Goal: Find specific page/section: Find specific page/section

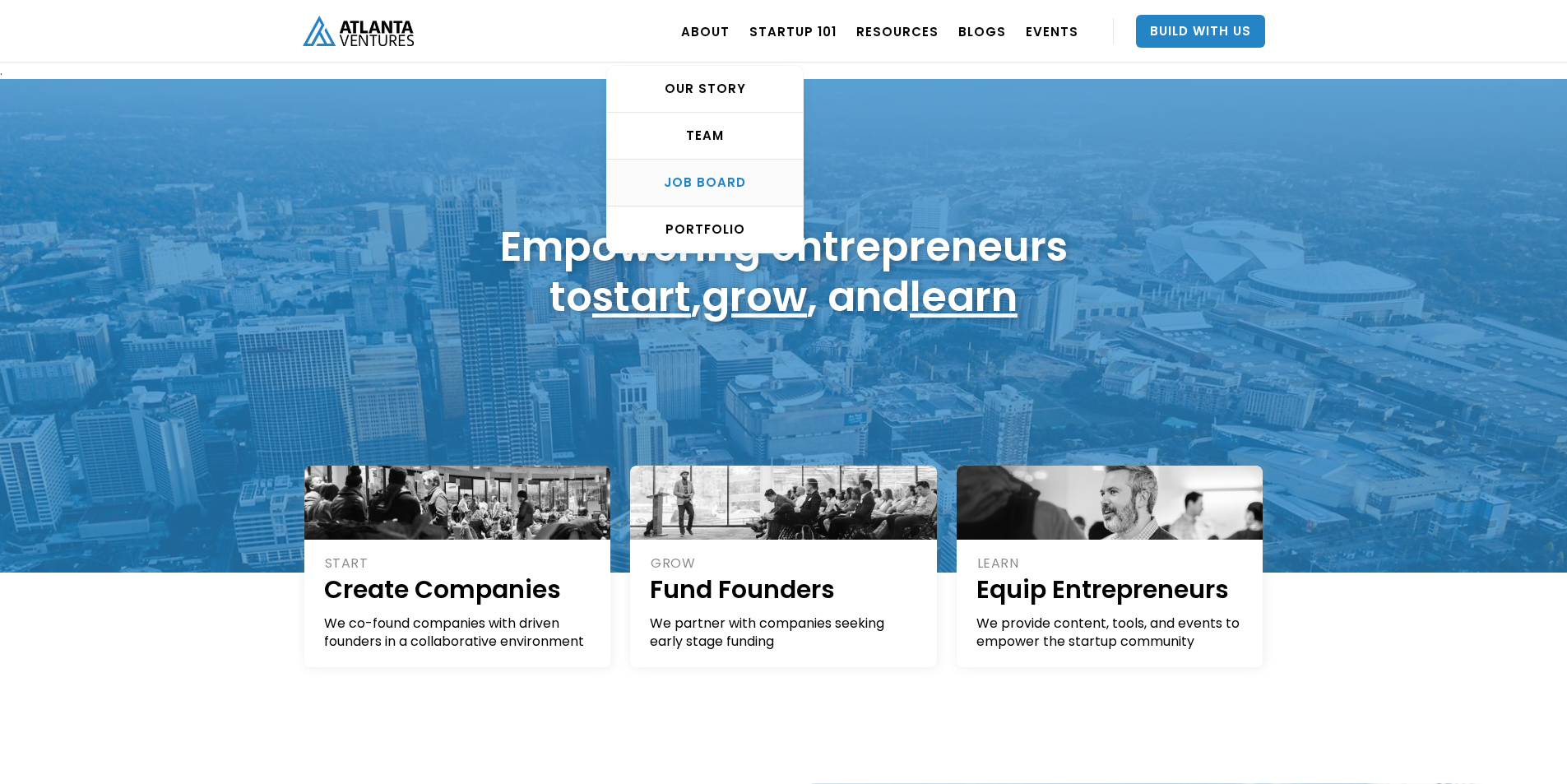
click at [734, 174] on div "Job Board" at bounding box center [704, 182] width 196 height 17
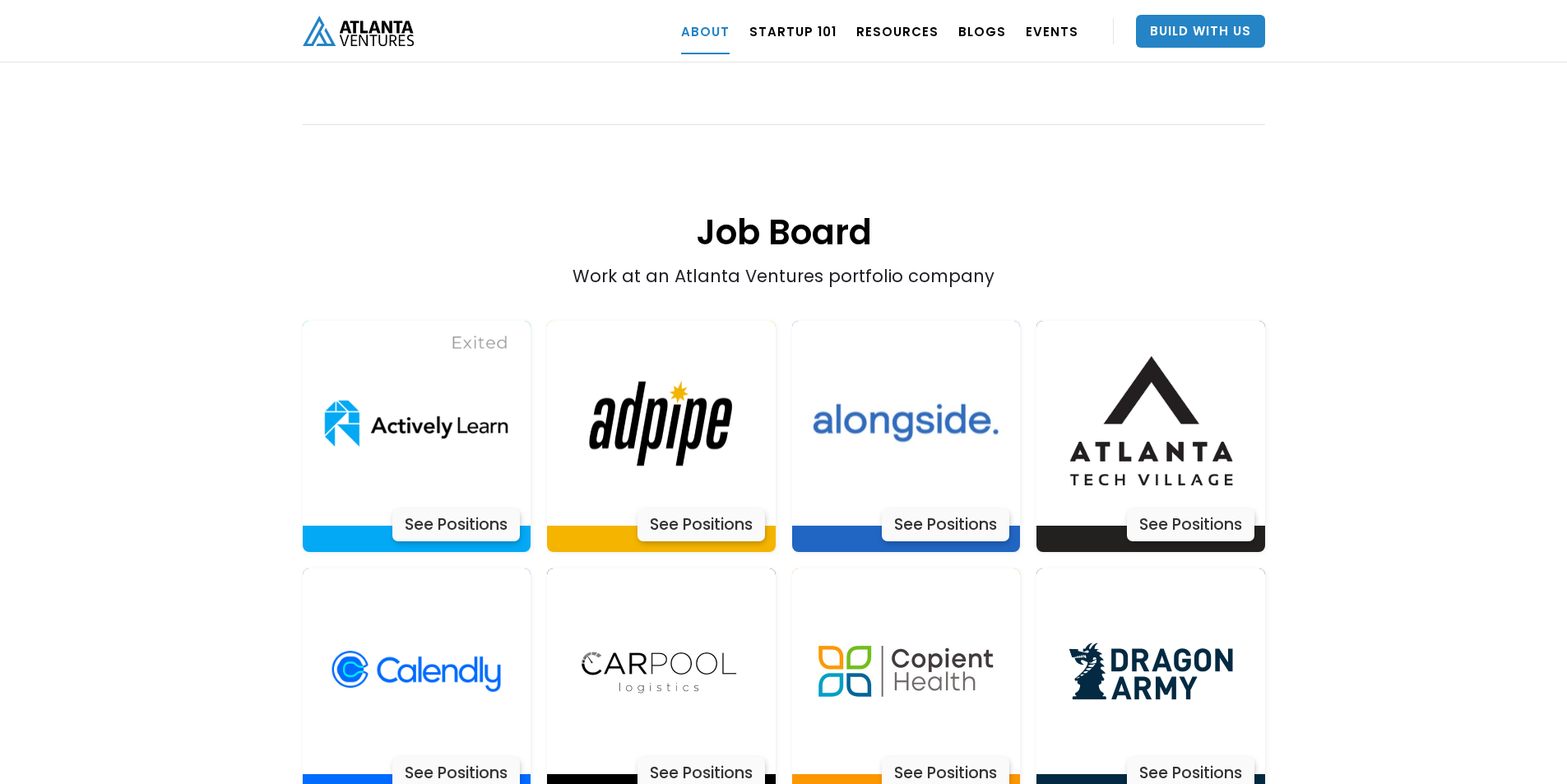
scroll to position [3237, 0]
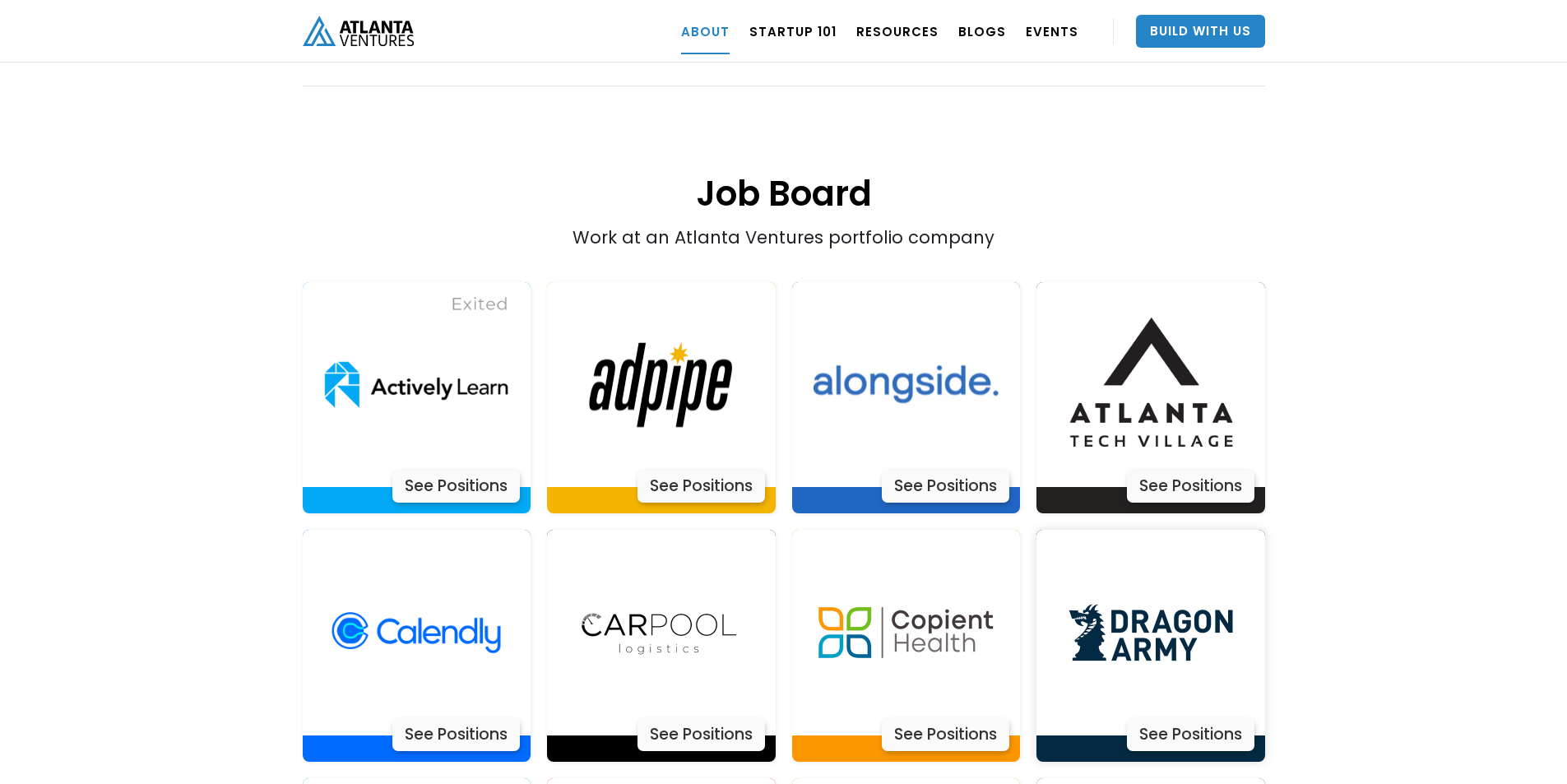
click at [1171, 718] on div "See Positions" at bounding box center [1191, 734] width 127 height 33
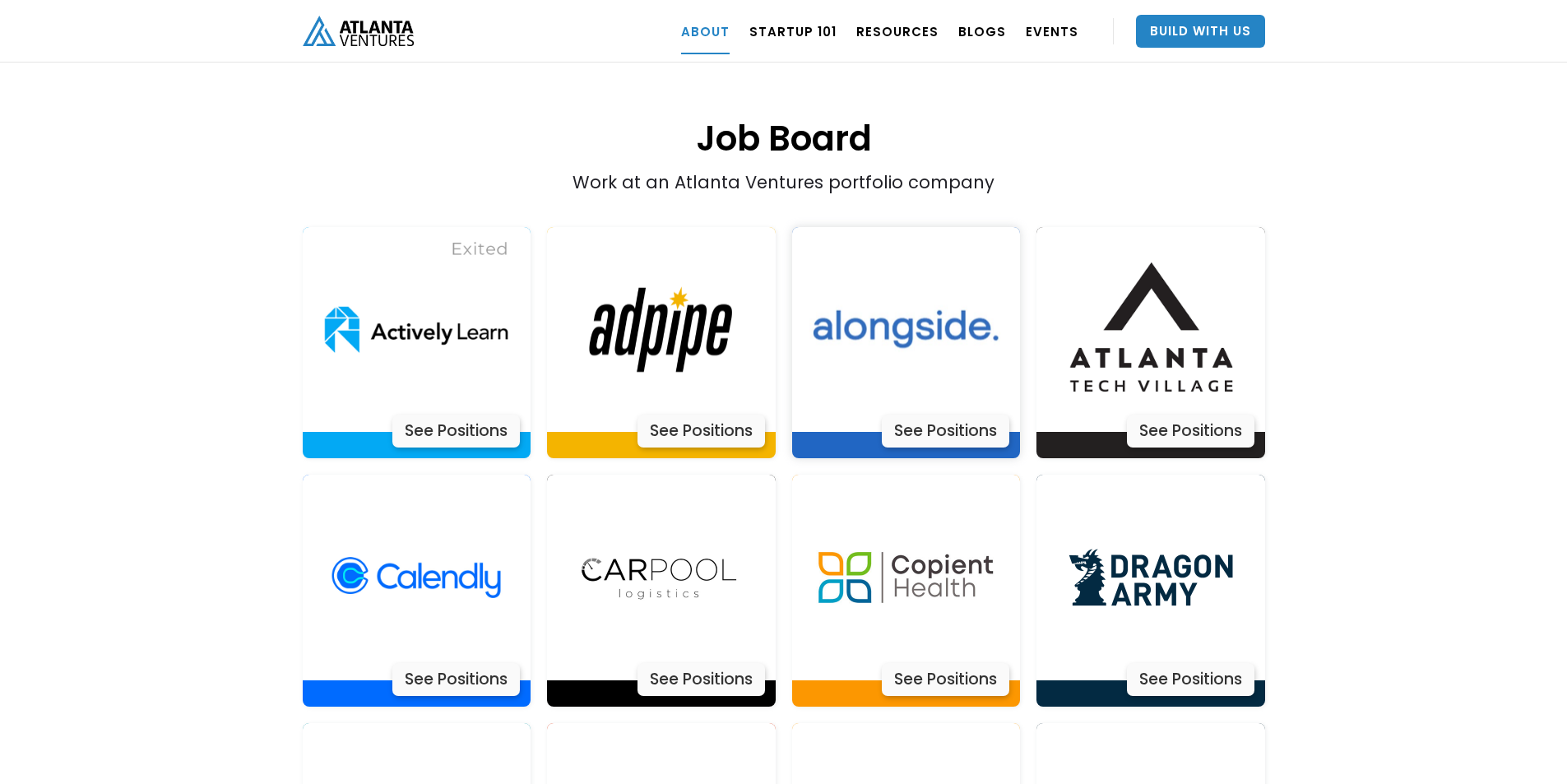
scroll to position [3401, 0]
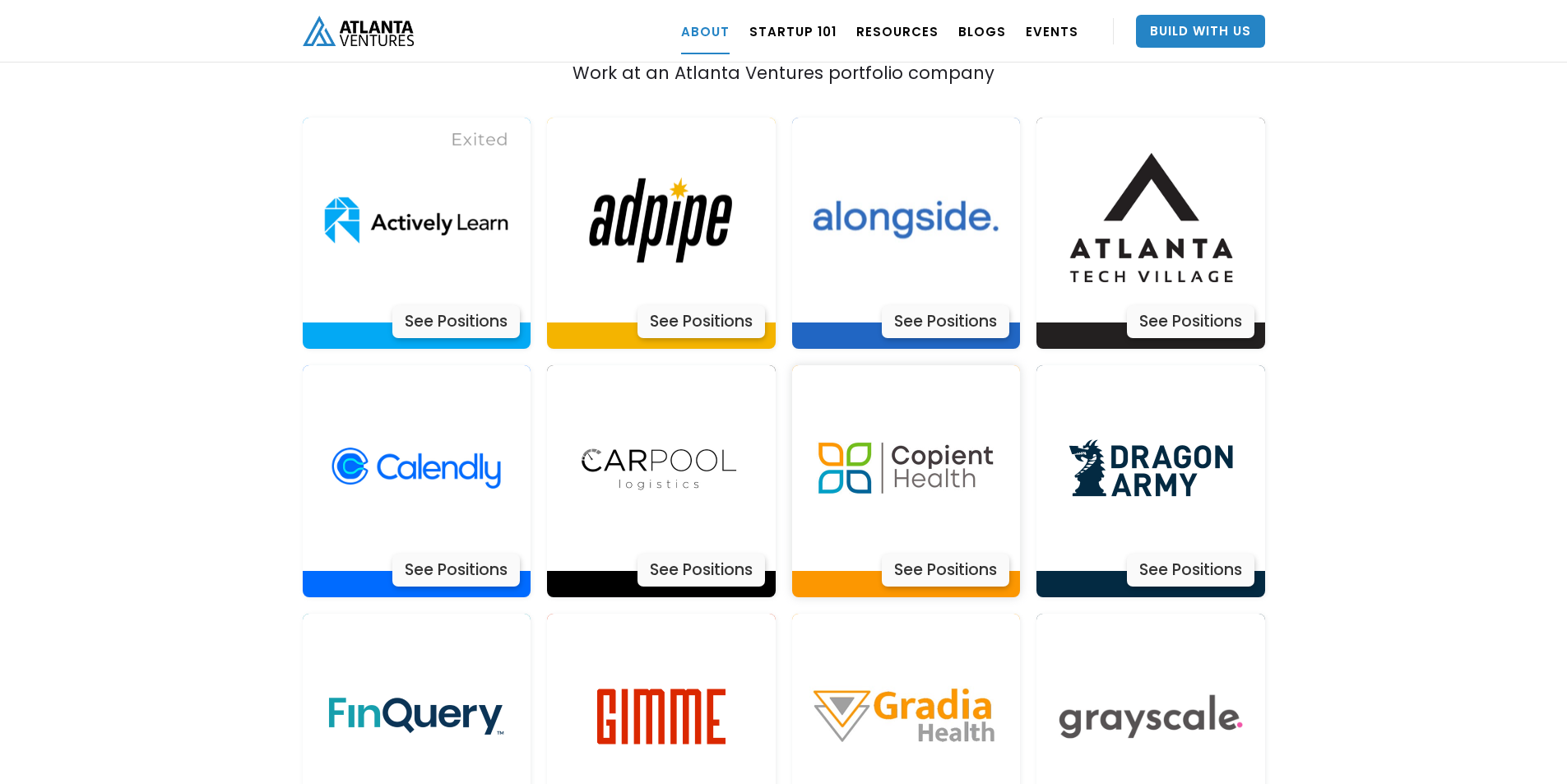
click at [946, 554] on div "See Positions" at bounding box center [945, 570] width 127 height 33
click at [629, 669] on img at bounding box center [661, 716] width 206 height 205
click at [948, 638] on img at bounding box center [906, 716] width 206 height 205
click at [1159, 621] on img at bounding box center [1151, 716] width 206 height 205
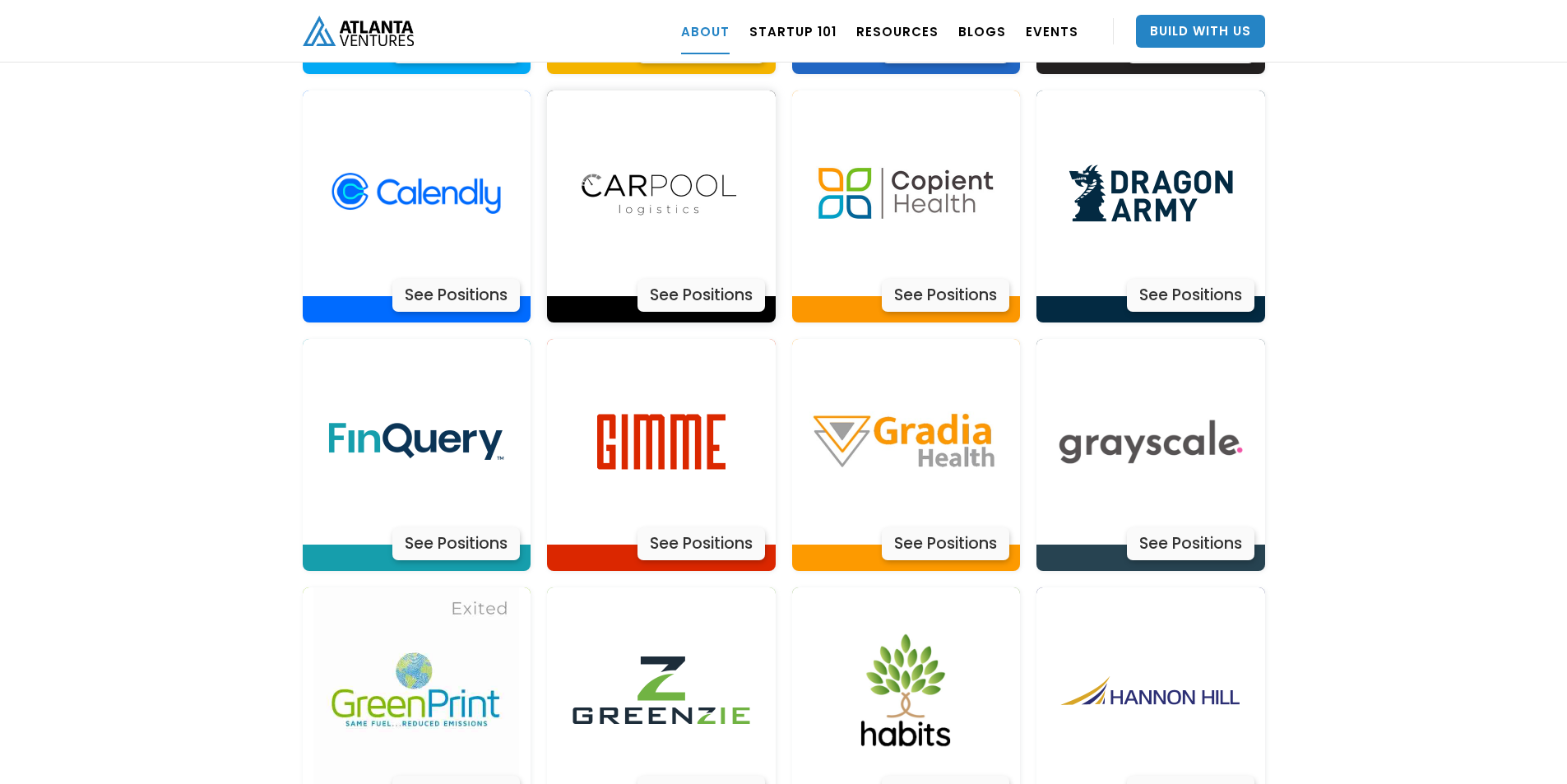
scroll to position [3730, 0]
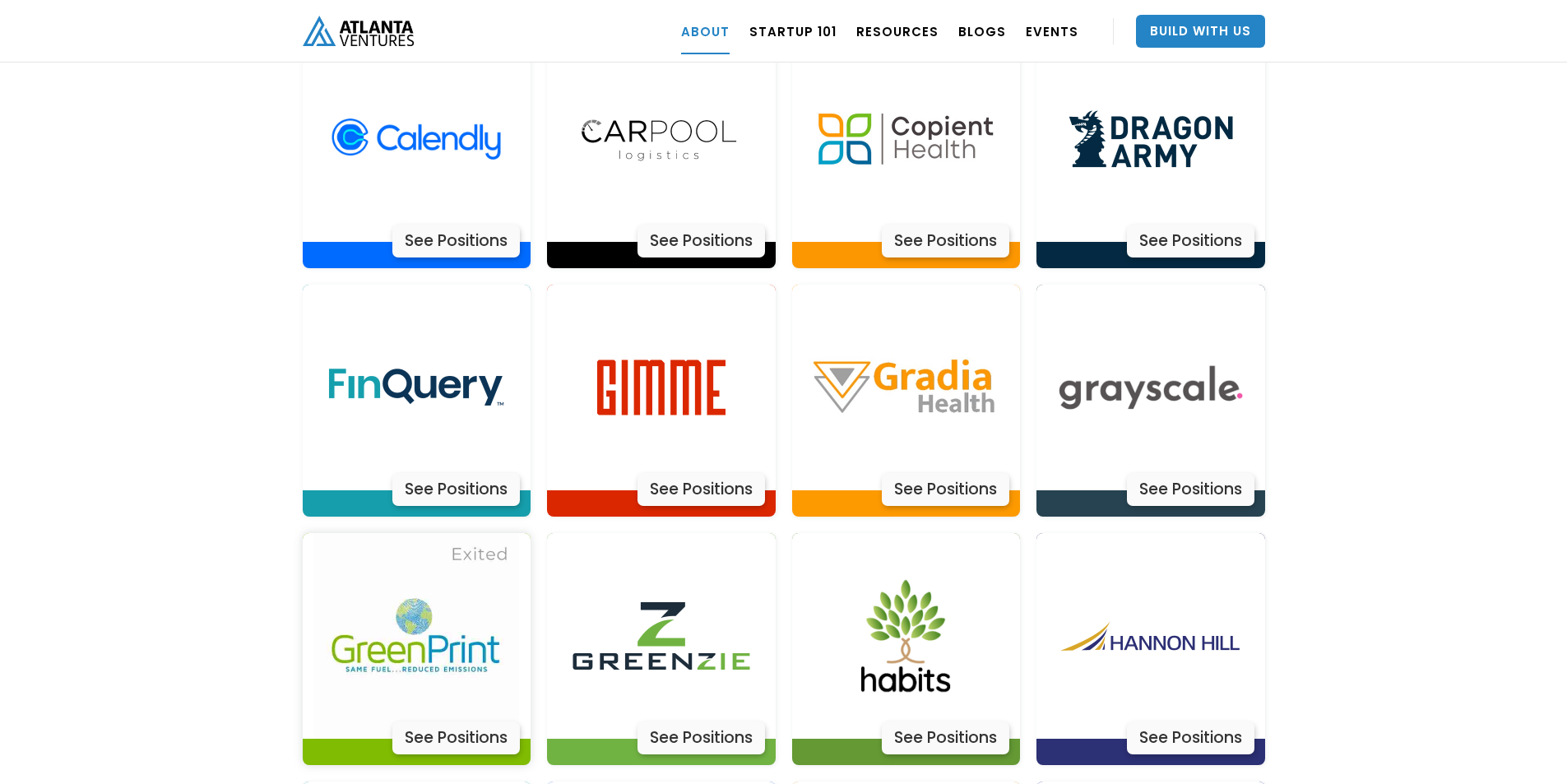
click at [488, 556] on img at bounding box center [416, 635] width 206 height 205
click at [644, 578] on img at bounding box center [661, 635] width 206 height 205
click at [916, 583] on img at bounding box center [906, 635] width 206 height 205
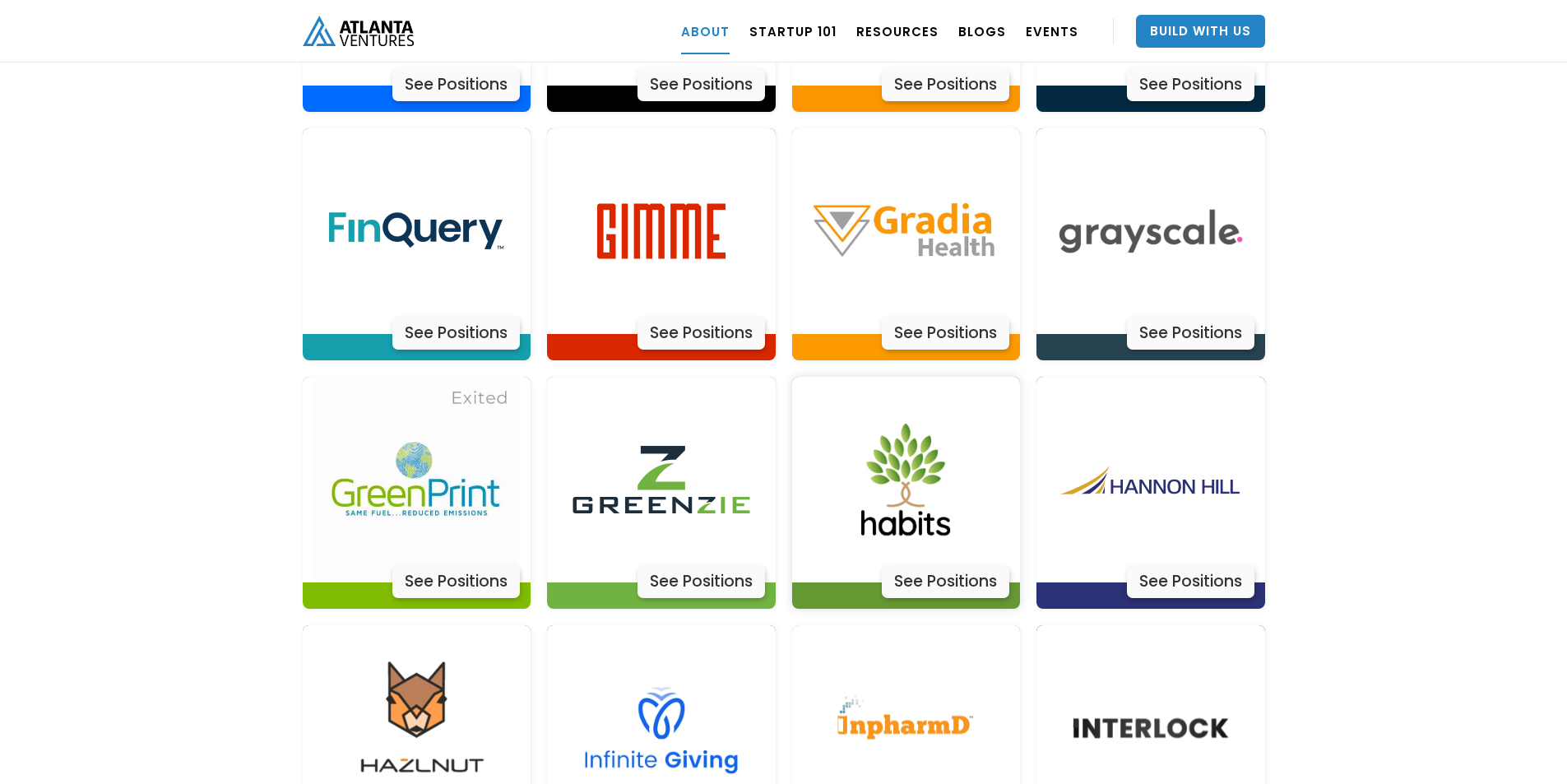
scroll to position [3977, 0]
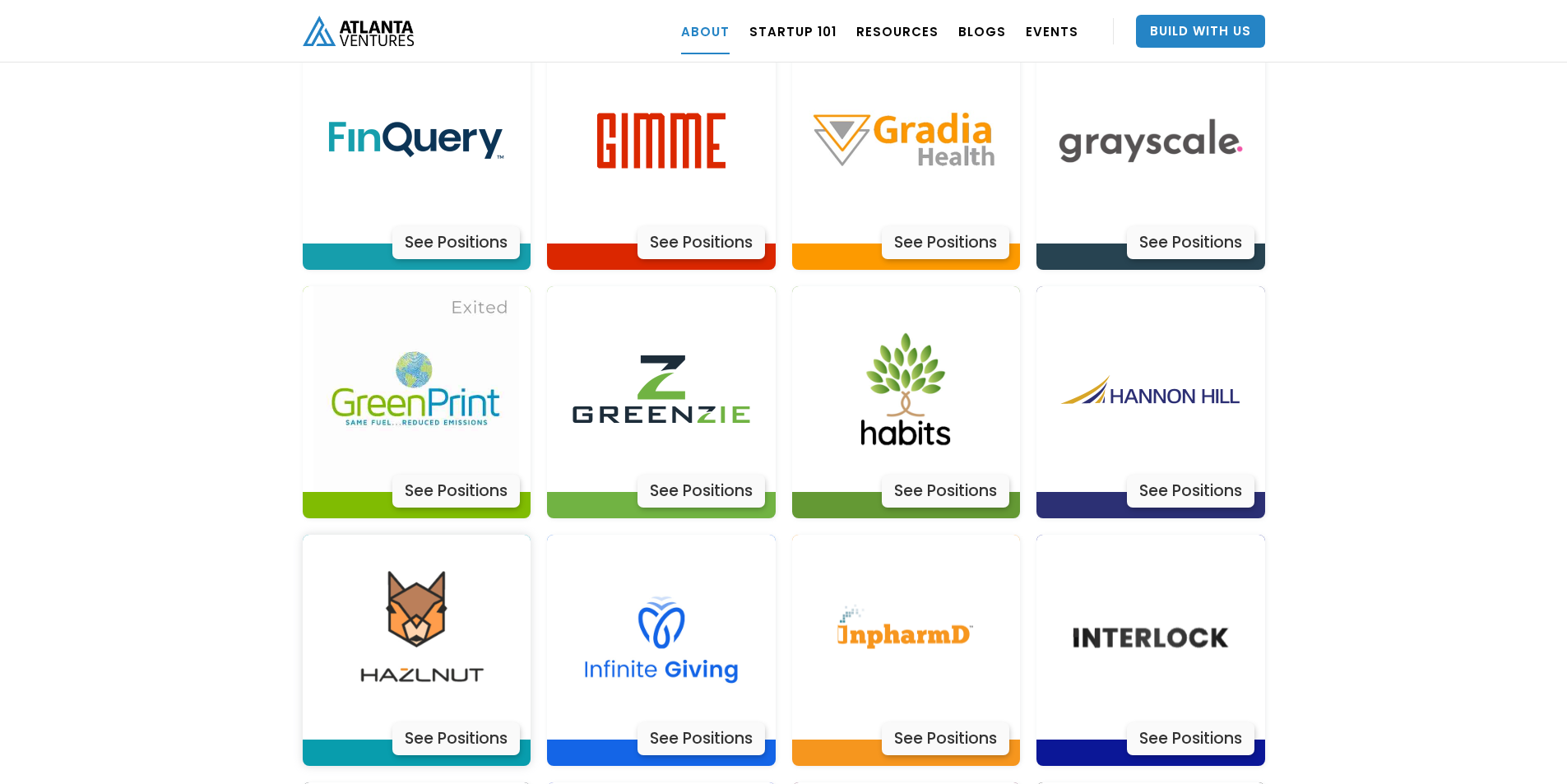
click at [469, 566] on img at bounding box center [416, 637] width 206 height 205
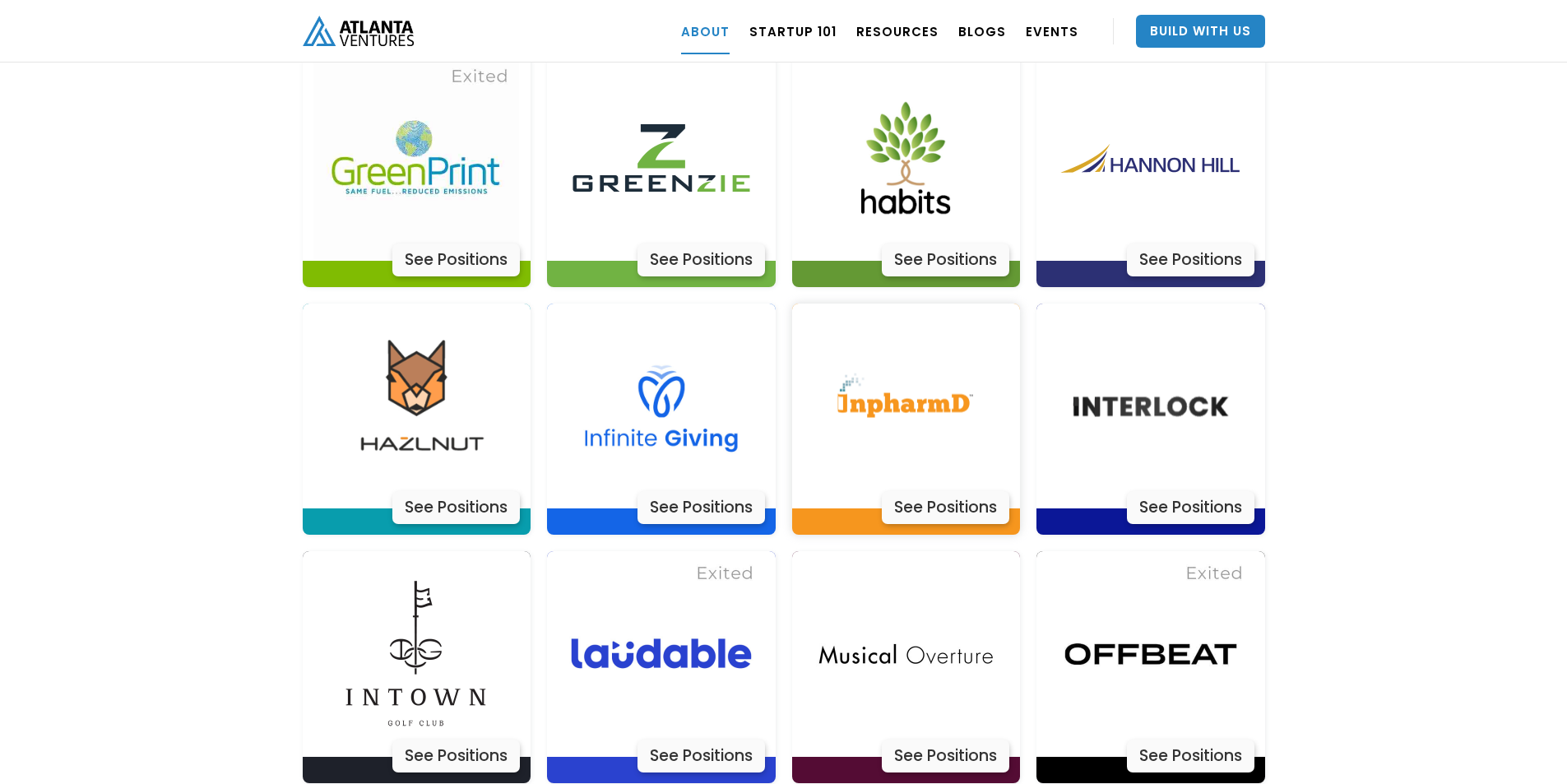
scroll to position [4224, 0]
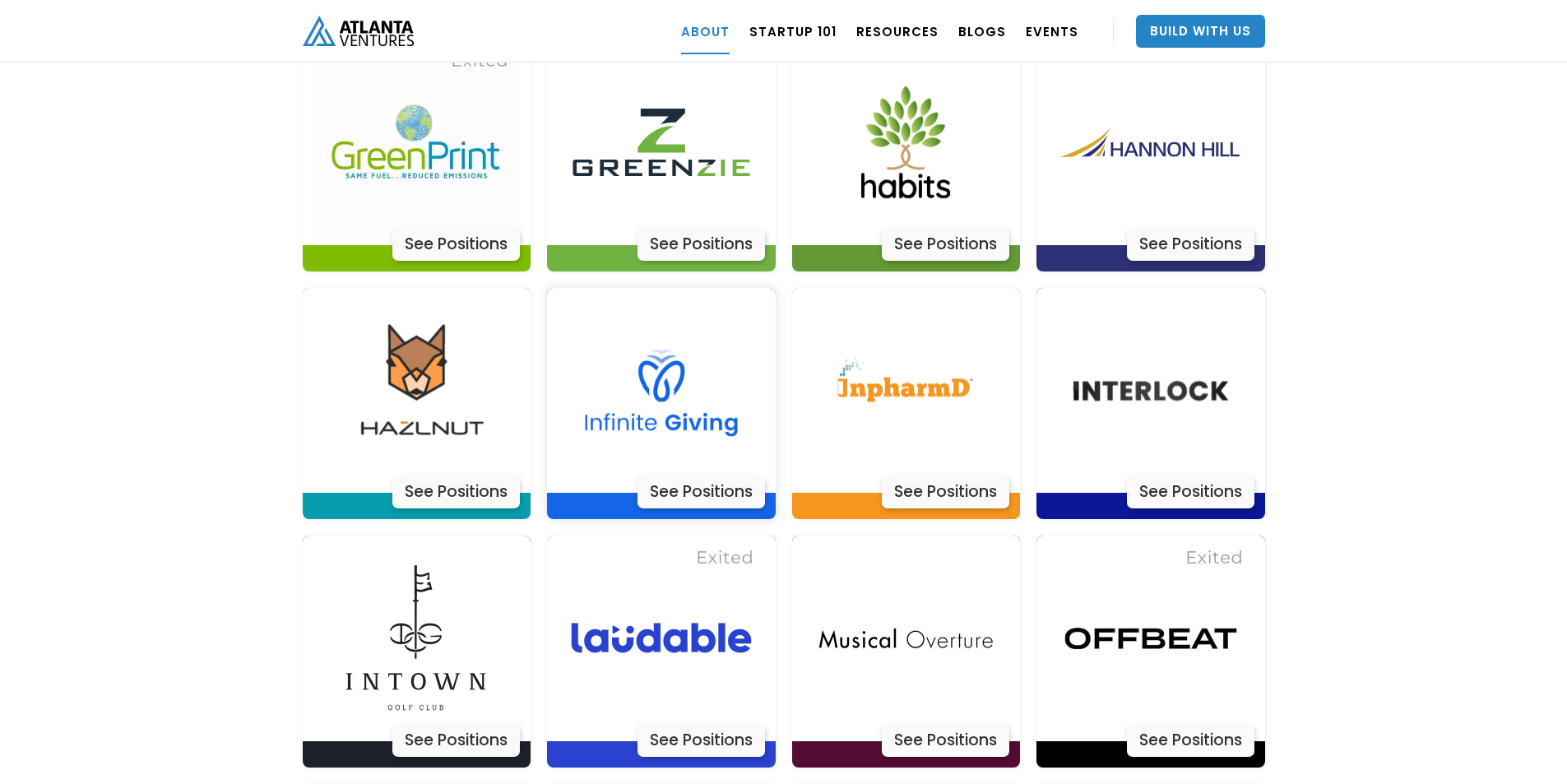
click at [680, 318] on img at bounding box center [661, 390] width 206 height 205
click at [935, 352] on img at bounding box center [906, 390] width 206 height 205
click at [903, 589] on img at bounding box center [906, 638] width 206 height 205
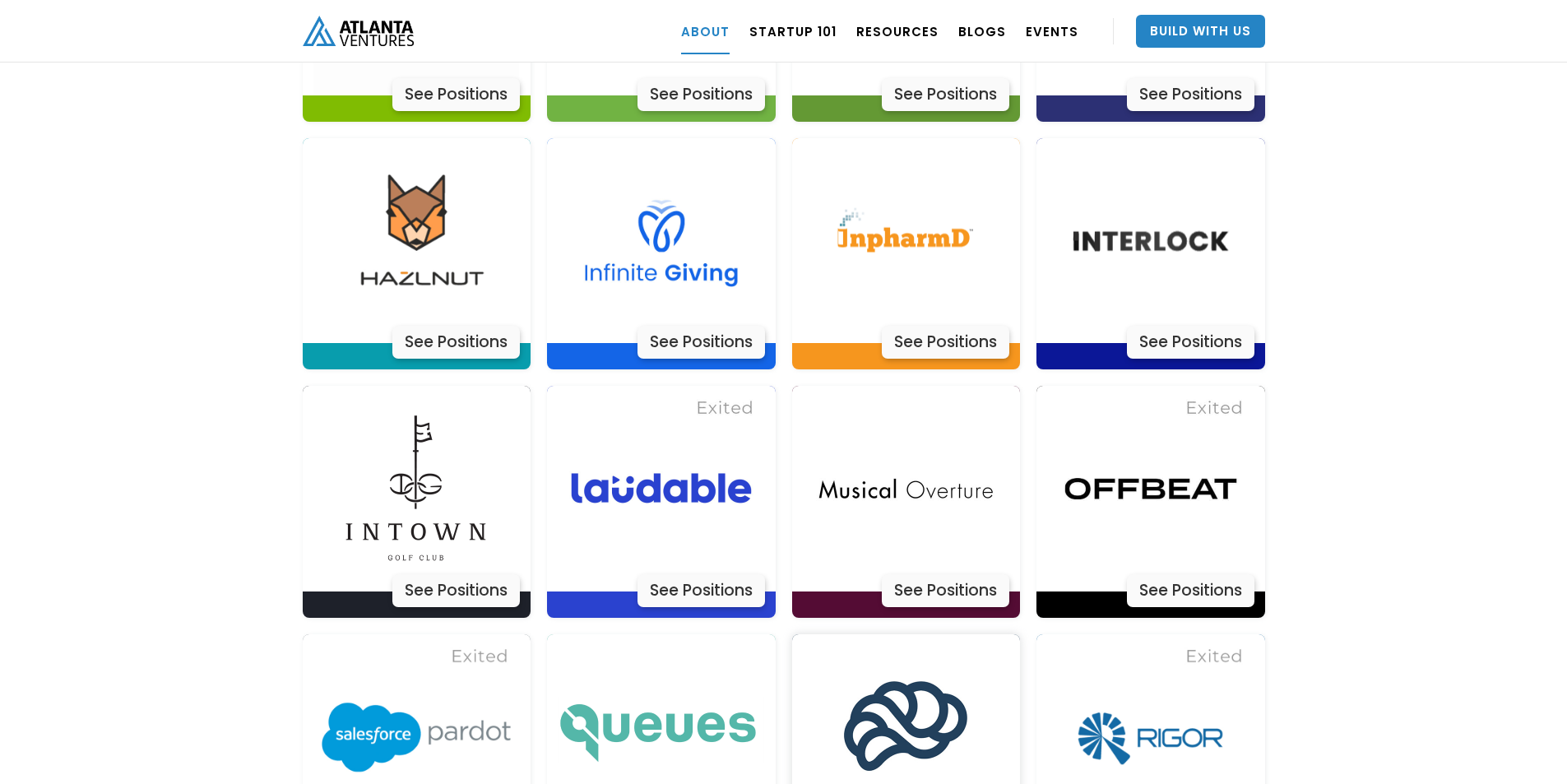
scroll to position [4470, 0]
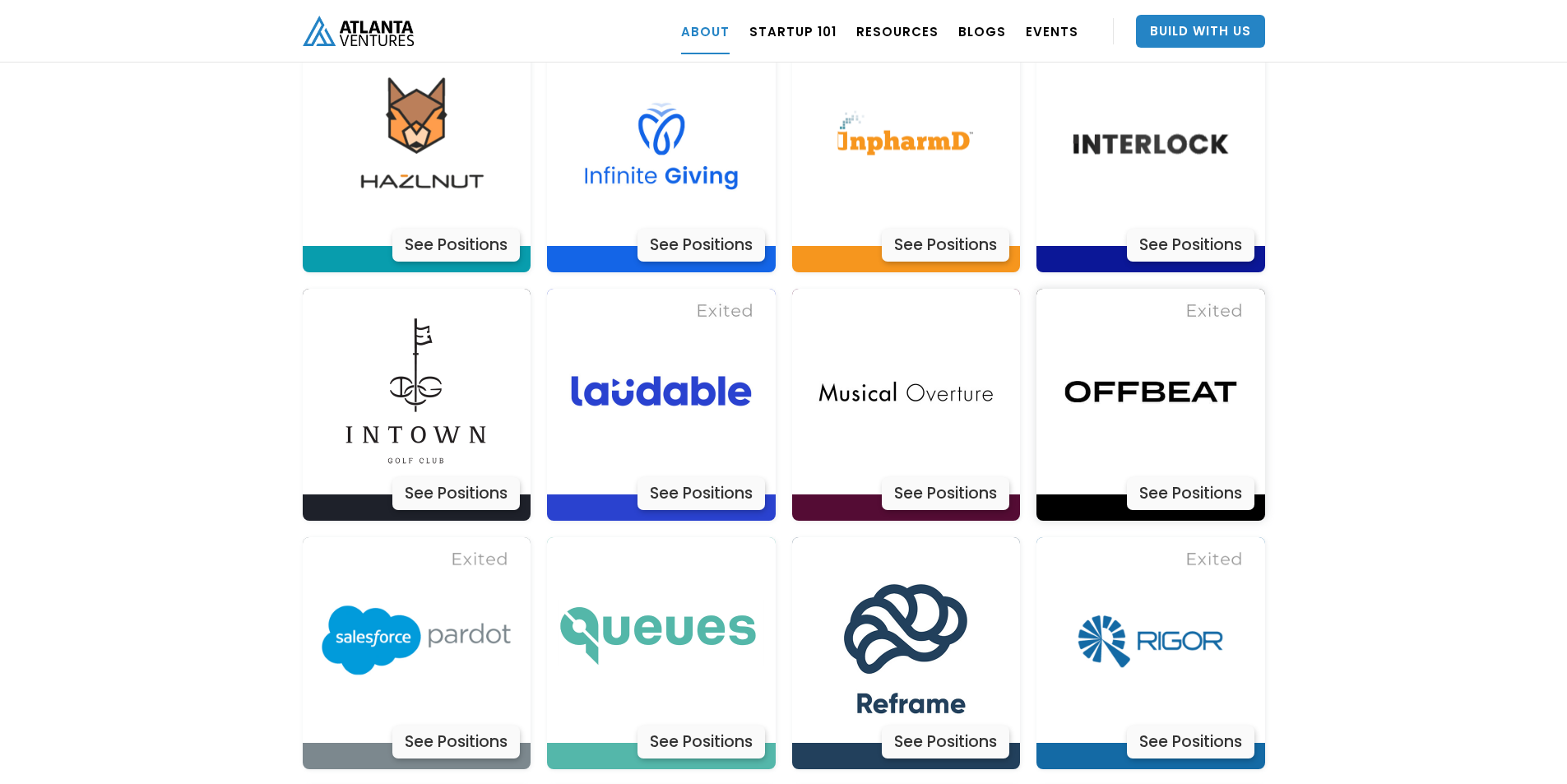
click at [1082, 380] on img at bounding box center [1151, 391] width 206 height 205
click at [913, 607] on img at bounding box center [906, 640] width 206 height 205
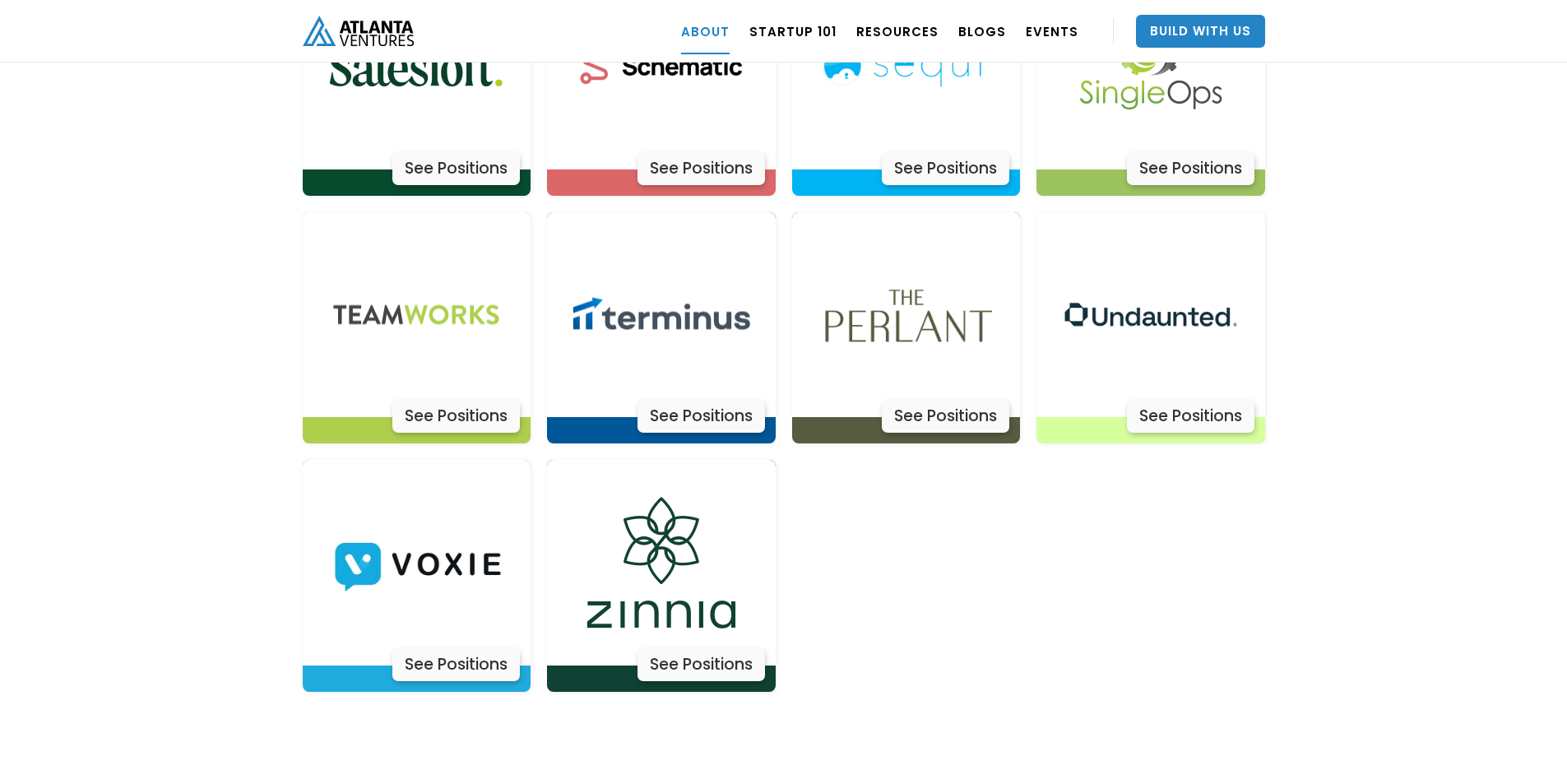
scroll to position [5292, 0]
click at [688, 500] on img at bounding box center [661, 561] width 206 height 205
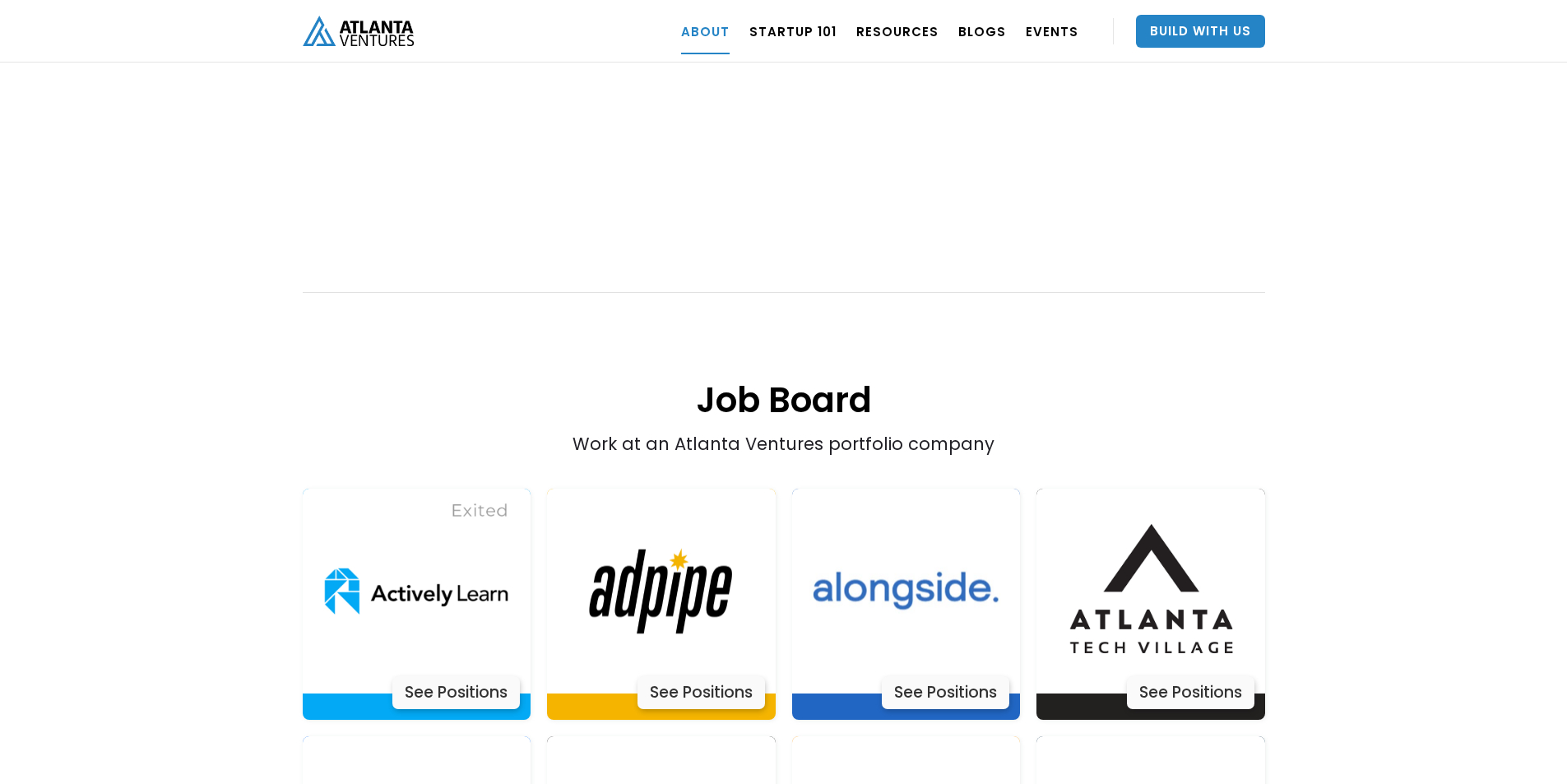
scroll to position [2990, 0]
